Goal: Book appointment/travel/reservation

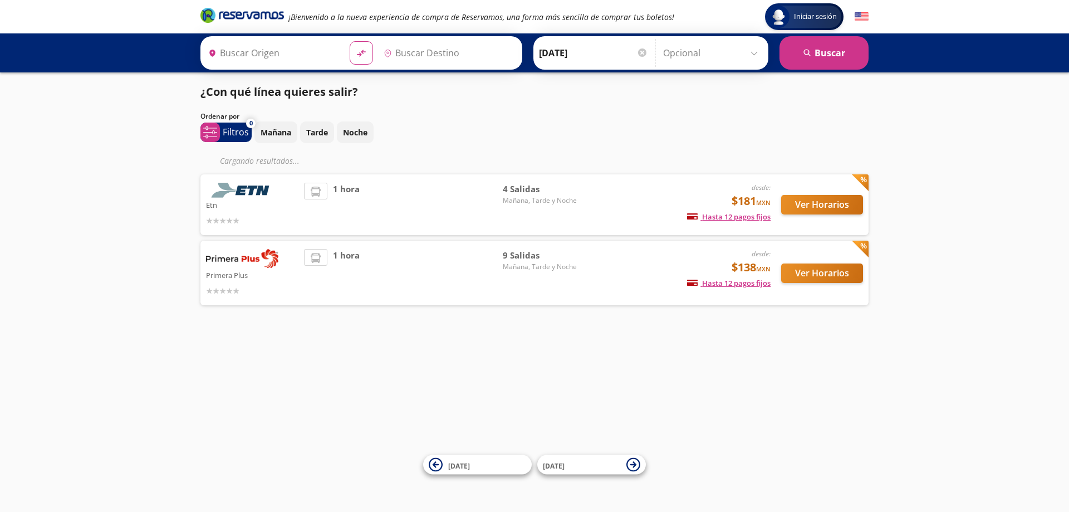
type input "[GEOGRAPHIC_DATA], [GEOGRAPHIC_DATA]"
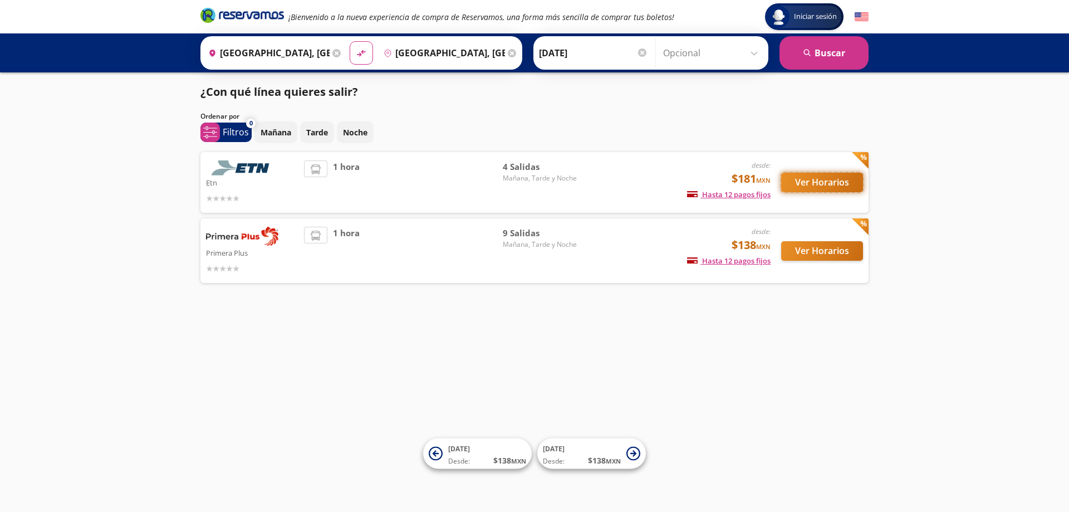
click at [821, 180] on button "Ver Horarios" at bounding box center [822, 182] width 82 height 19
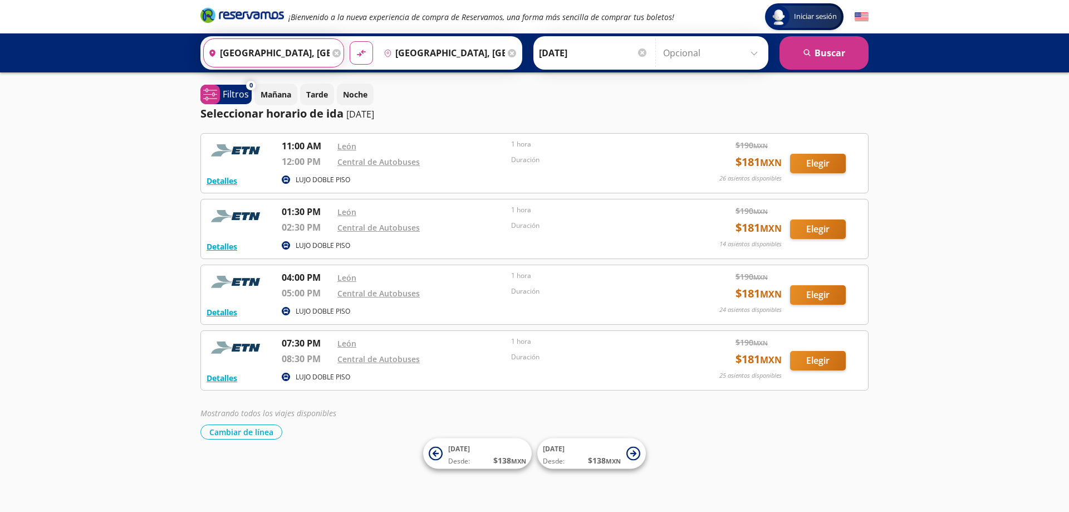
click at [286, 48] on input "[GEOGRAPHIC_DATA], [GEOGRAPHIC_DATA]" at bounding box center [267, 53] width 126 height 28
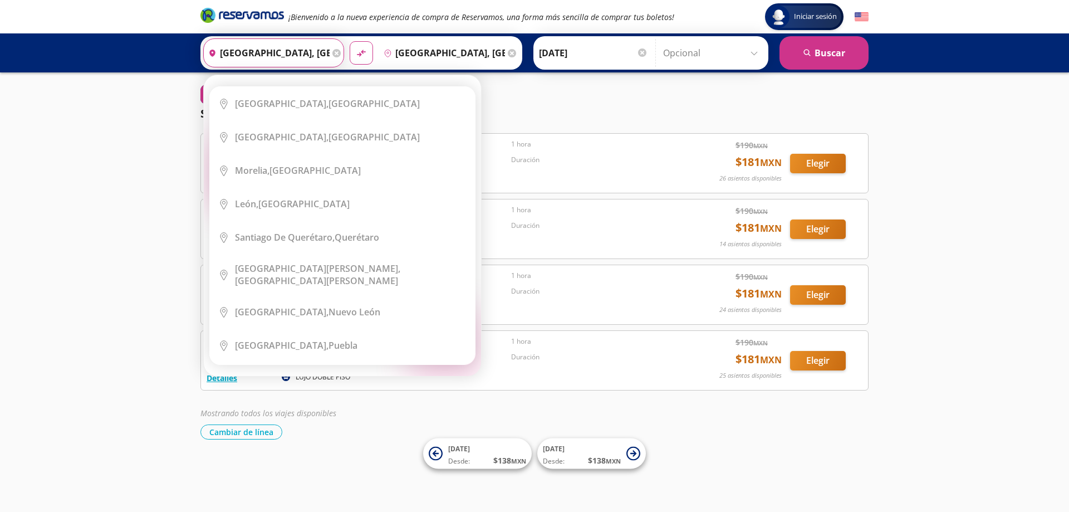
click at [286, 48] on input "[GEOGRAPHIC_DATA], [GEOGRAPHIC_DATA]" at bounding box center [267, 53] width 126 height 28
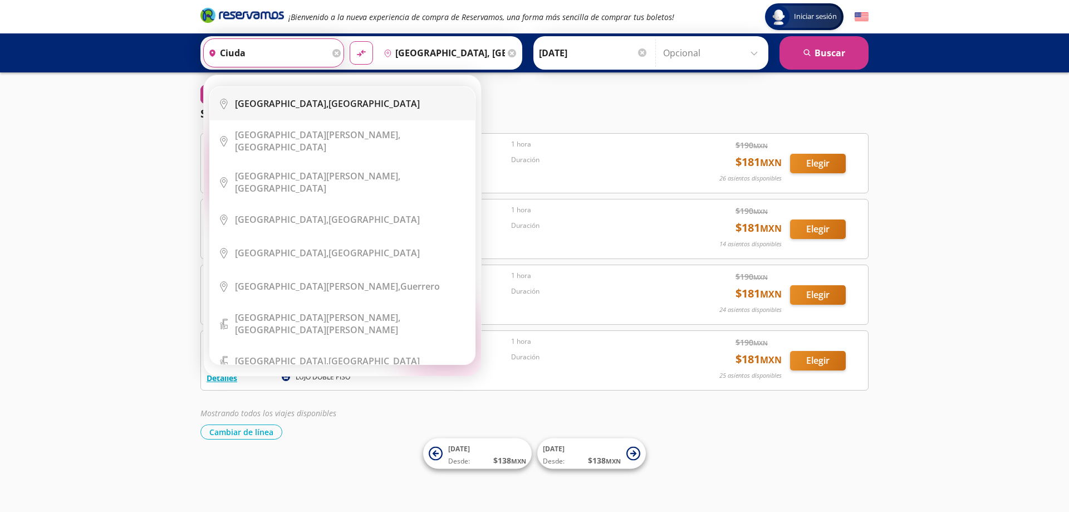
click at [312, 92] on li "City Icon [GEOGRAPHIC_DATA], [GEOGRAPHIC_DATA]" at bounding box center [342, 103] width 265 height 33
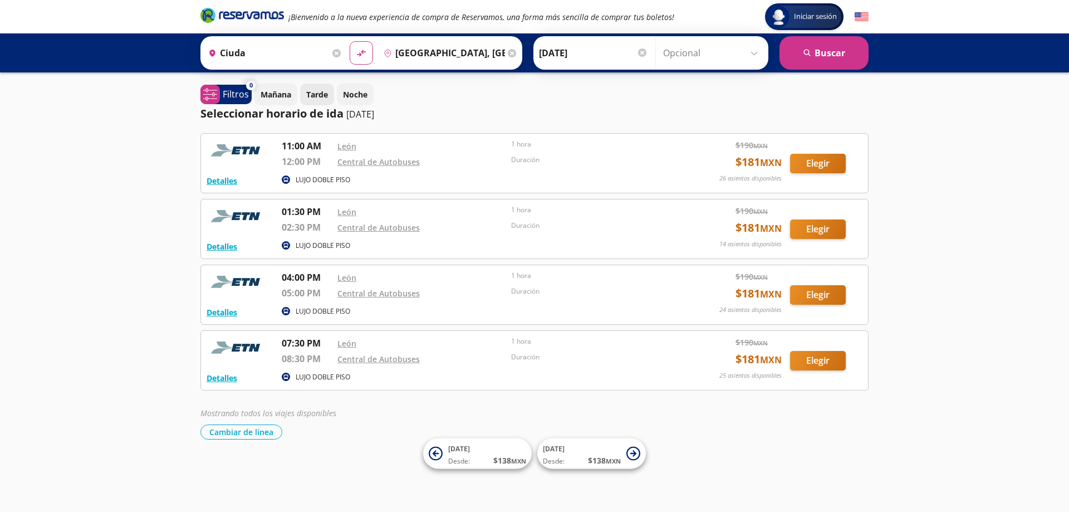
type input "[GEOGRAPHIC_DATA], [GEOGRAPHIC_DATA]"
click at [825, 52] on button "search [GEOGRAPHIC_DATA]" at bounding box center [824, 52] width 89 height 33
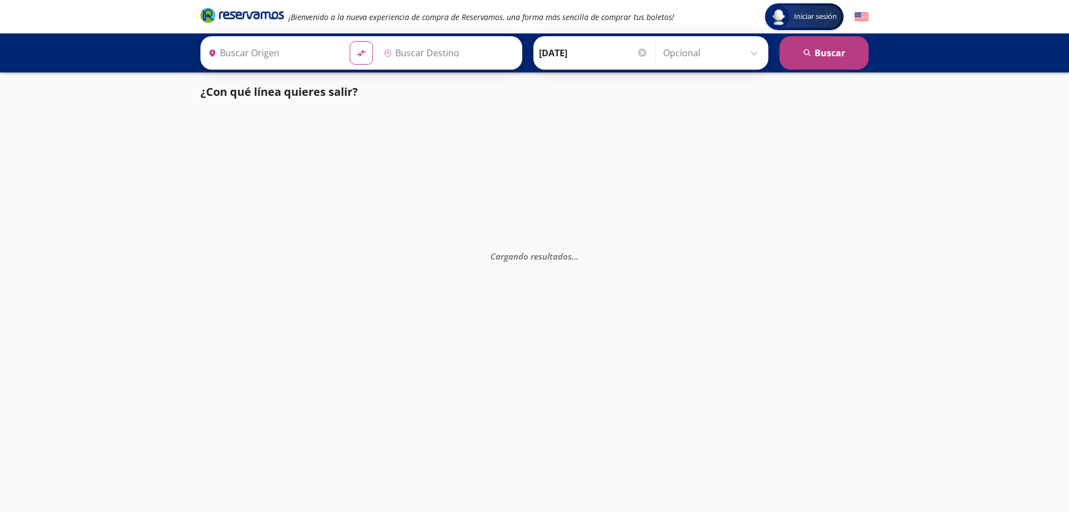
type input "[GEOGRAPHIC_DATA], [GEOGRAPHIC_DATA]"
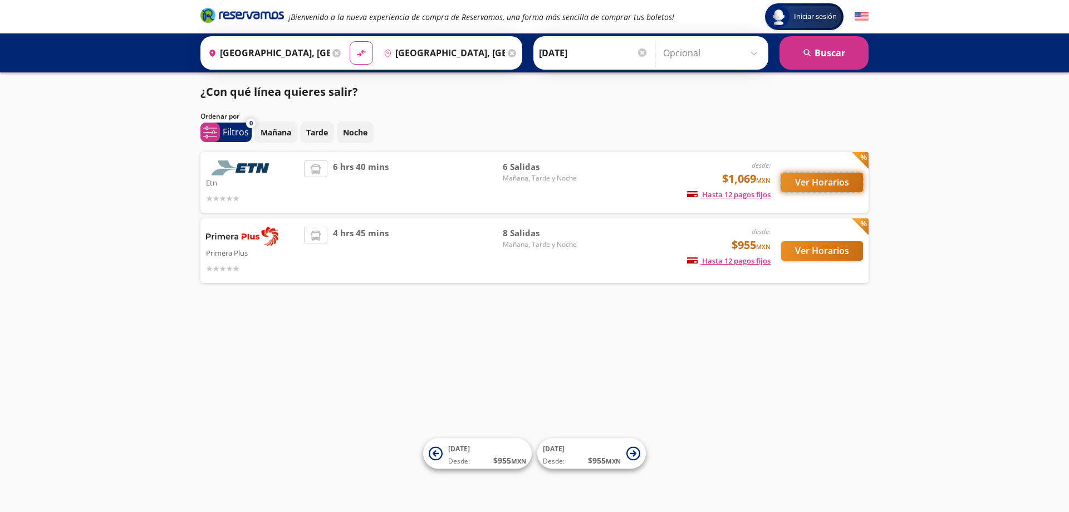
click at [820, 190] on button "Ver Horarios" at bounding box center [822, 182] width 82 height 19
click at [446, 253] on div "4 hrs 45 mins" at bounding box center [403, 251] width 199 height 48
click at [351, 238] on span "4 hrs 45 mins" at bounding box center [361, 251] width 56 height 48
click at [837, 244] on button "Ver Horarios" at bounding box center [822, 250] width 82 height 19
